Goal: Navigation & Orientation: Find specific page/section

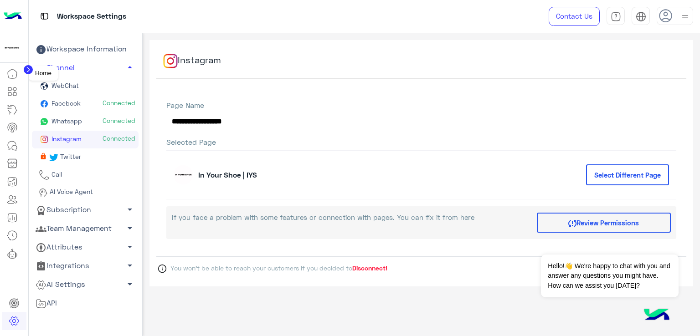
click at [13, 69] on icon at bounding box center [12, 73] width 9 height 9
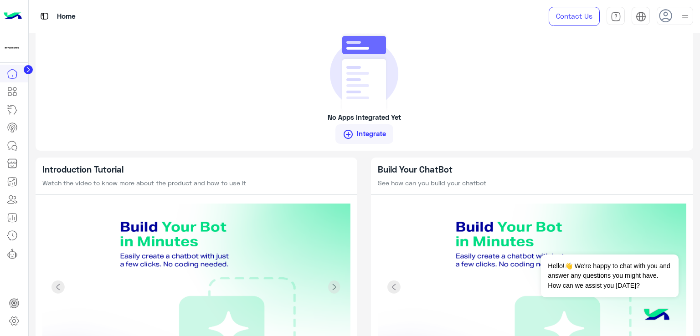
scroll to position [772, 0]
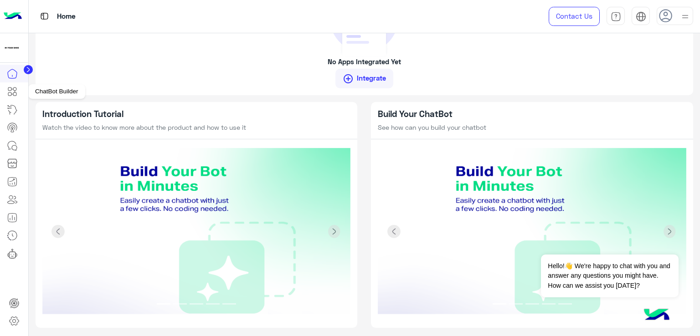
click at [7, 97] on icon at bounding box center [12, 91] width 11 height 11
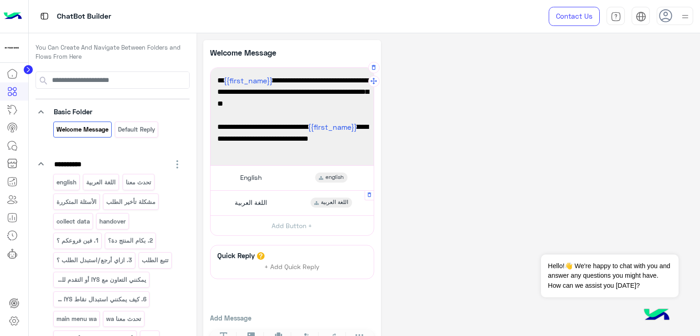
scroll to position [31, 0]
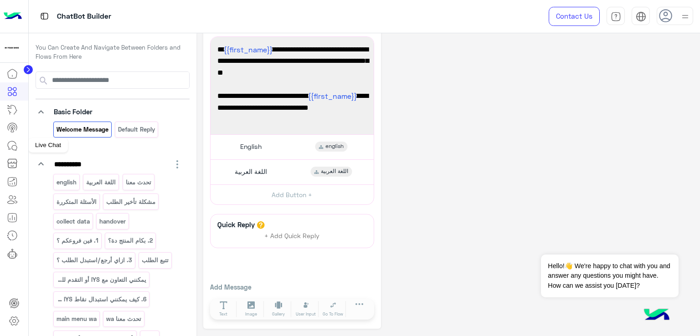
click at [14, 148] on icon at bounding box center [12, 145] width 11 height 11
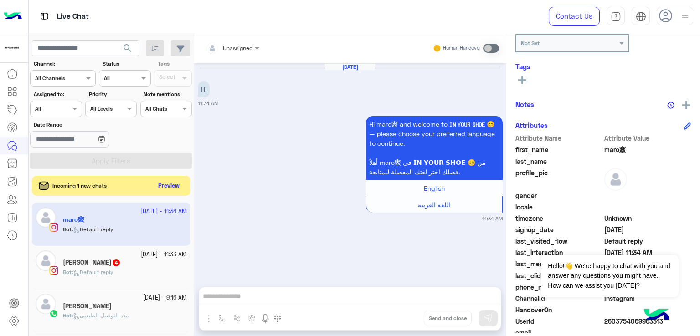
scroll to position [165, 0]
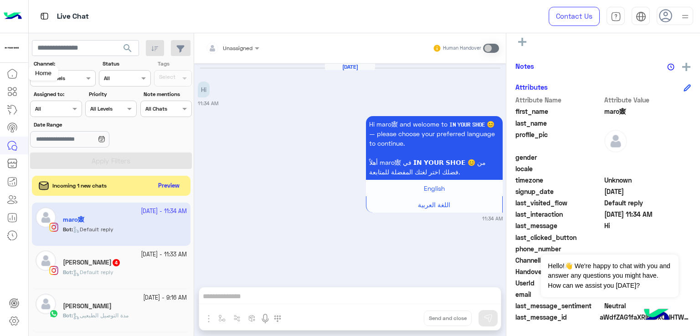
click at [14, 77] on icon at bounding box center [12, 73] width 11 height 11
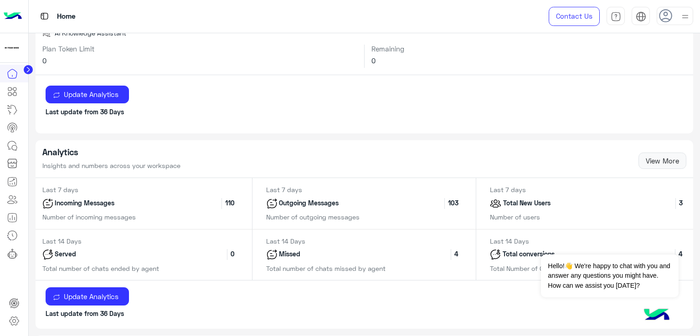
scroll to position [233, 0]
